Goal: Information Seeking & Learning: Find specific fact

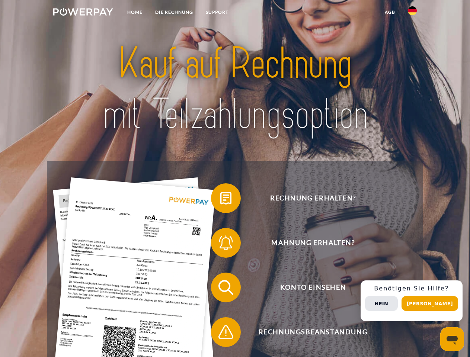
click at [83, 13] on img at bounding box center [83, 11] width 60 height 7
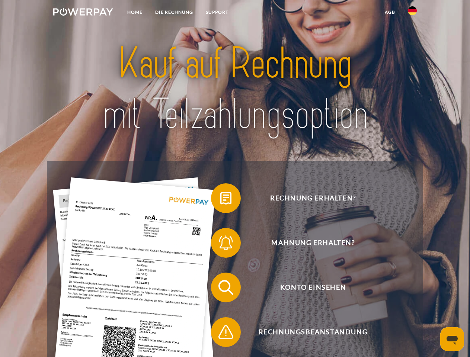
click at [413, 13] on img at bounding box center [412, 10] width 9 height 9
click at [390, 12] on link "agb" at bounding box center [390, 12] width 23 height 13
click at [220, 200] on span at bounding box center [214, 198] width 37 height 37
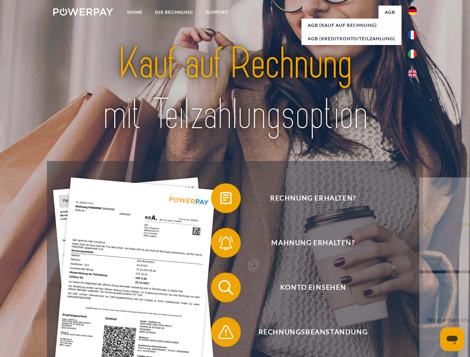
click at [220, 245] on span at bounding box center [214, 243] width 37 height 37
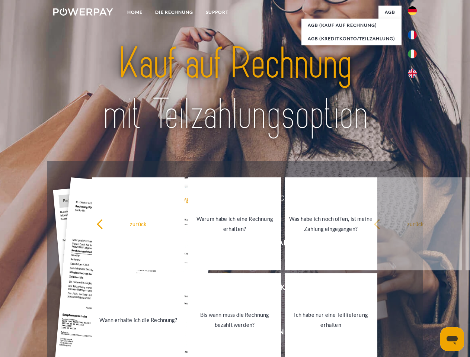
click at [220, 289] on link "Bis wann muss die Rechnung bezahlt werden?" at bounding box center [234, 320] width 93 height 93
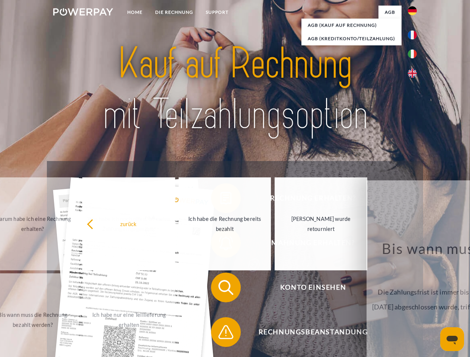
click at [220, 334] on span at bounding box center [214, 332] width 37 height 37
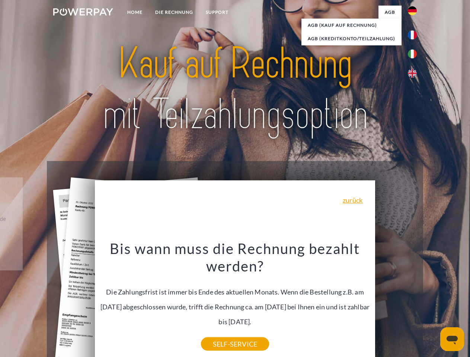
click at [414, 301] on div "Rechnung erhalten? Mahnung erhalten? Konto einsehen" at bounding box center [235, 310] width 376 height 298
click at [396, 303] on span "Konto einsehen" at bounding box center [313, 288] width 182 height 30
click at [433, 304] on header "Home DIE RECHNUNG SUPPORT" at bounding box center [235, 257] width 470 height 514
